Goal: Use online tool/utility: Utilize a website feature to perform a specific function

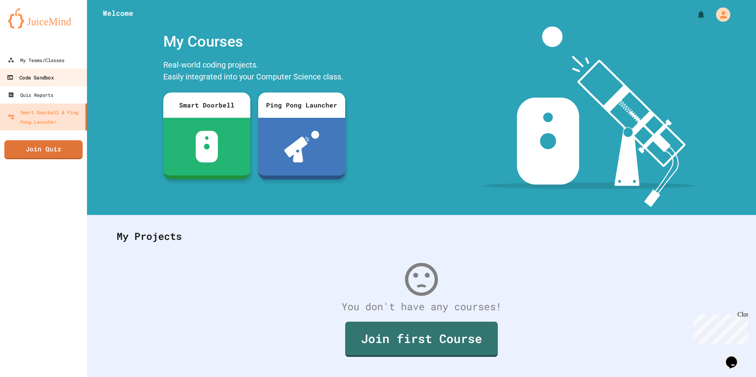
click at [49, 77] on div "Code Sandbox" at bounding box center [30, 78] width 47 height 10
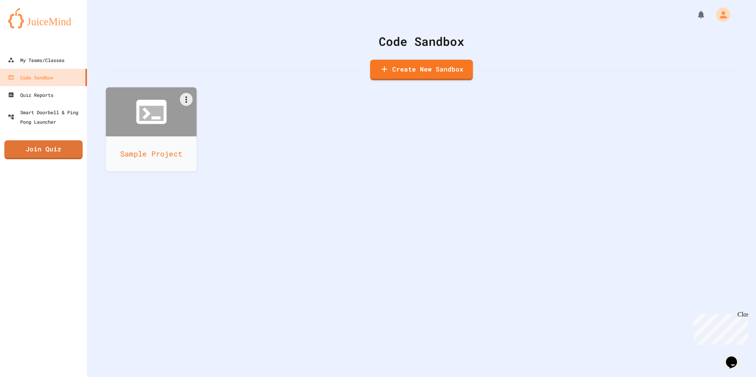
click at [163, 129] on icon at bounding box center [151, 112] width 36 height 36
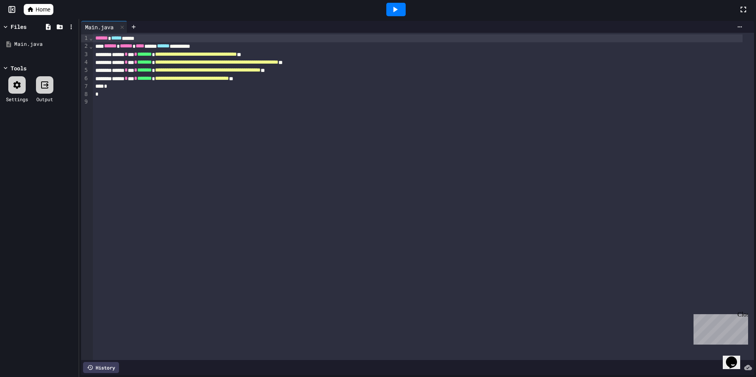
click at [401, 14] on div at bounding box center [395, 9] width 19 height 13
